Goal: Communication & Community: Ask a question

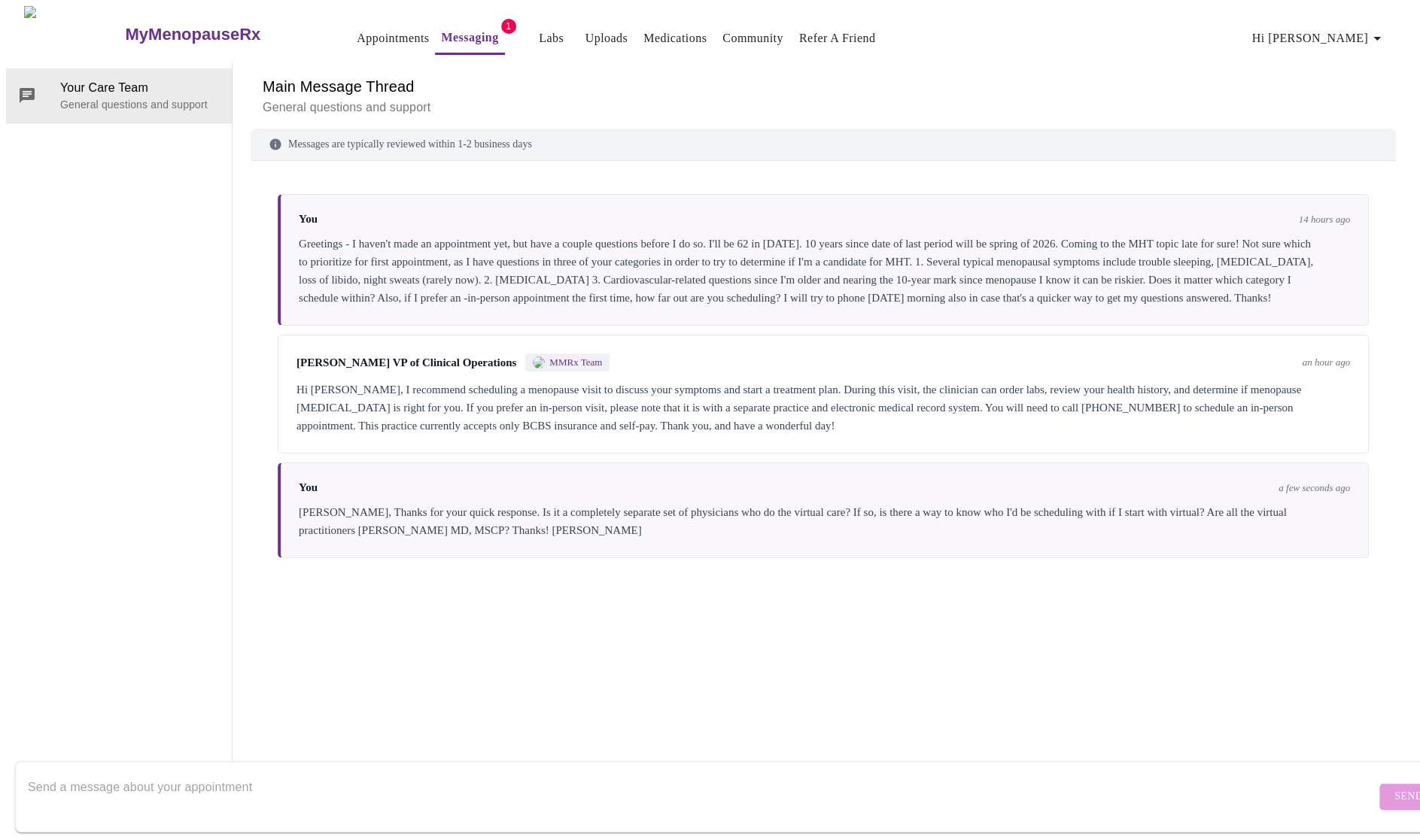
scroll to position [56, 0]
